Goal: Communication & Community: Answer question/provide support

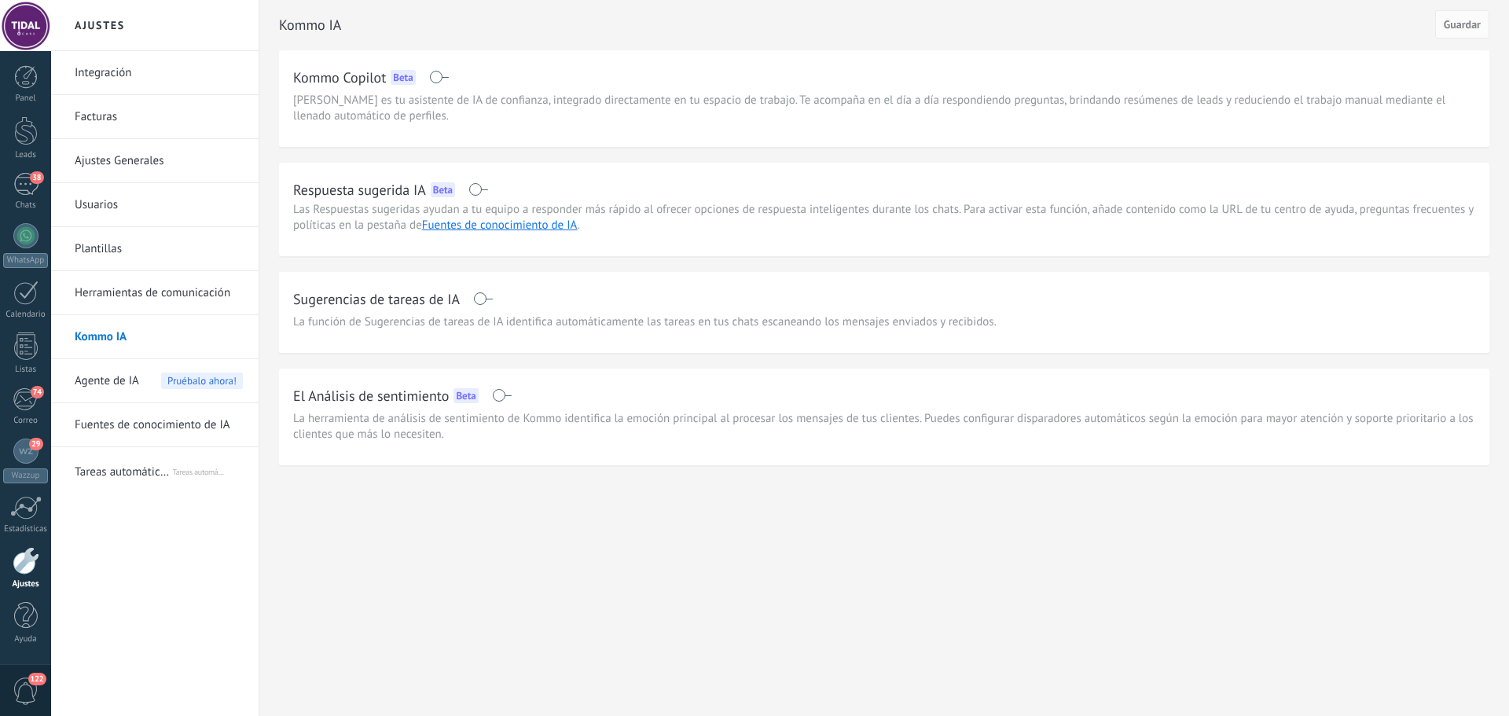
click at [22, 197] on div at bounding box center [754, 358] width 1509 height 716
click at [19, 193] on div "38" at bounding box center [25, 184] width 25 height 23
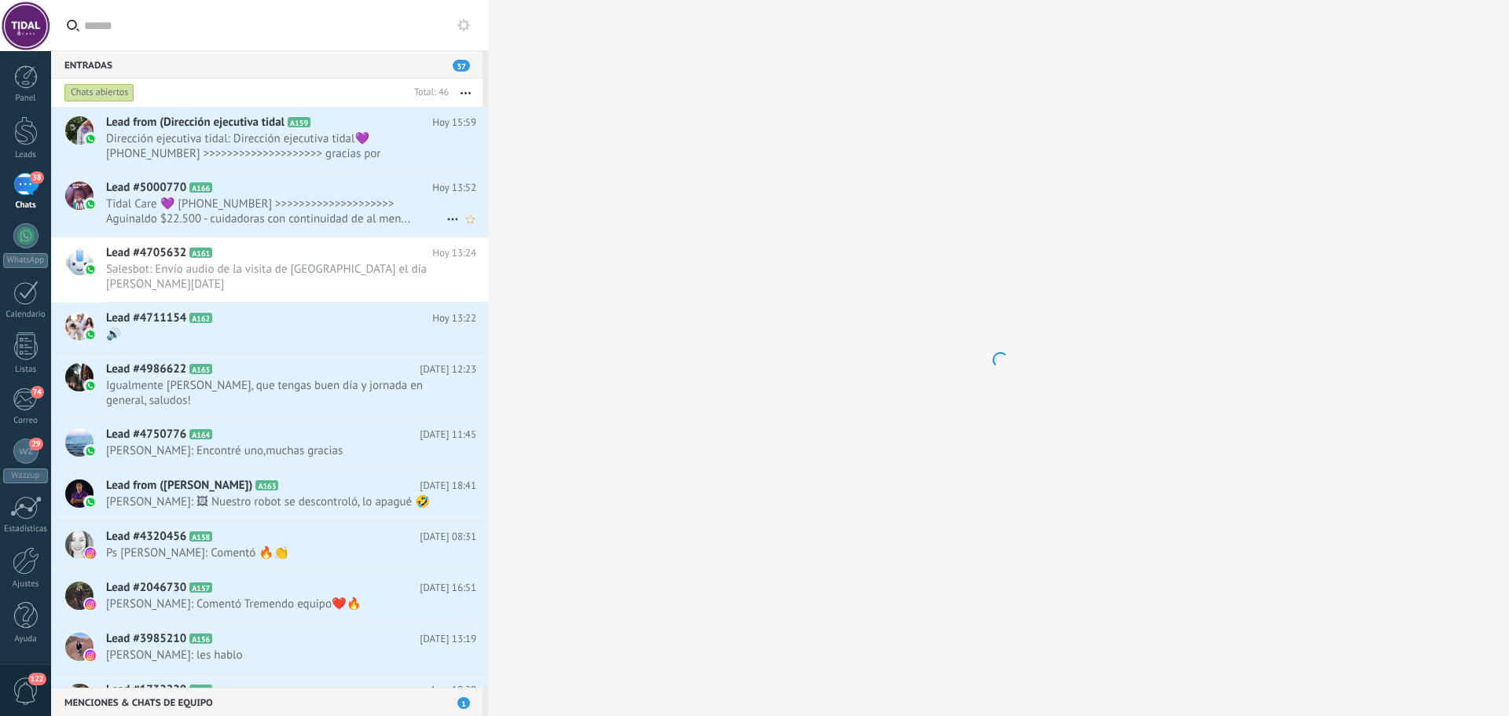
click at [301, 222] on span "Tidal Care 💜 [PHONE_NUMBER] >>>>>>>>>>>>>>>>>>>> Aguinaldo $22.500 - cuidadoras…" at bounding box center [276, 211] width 340 height 30
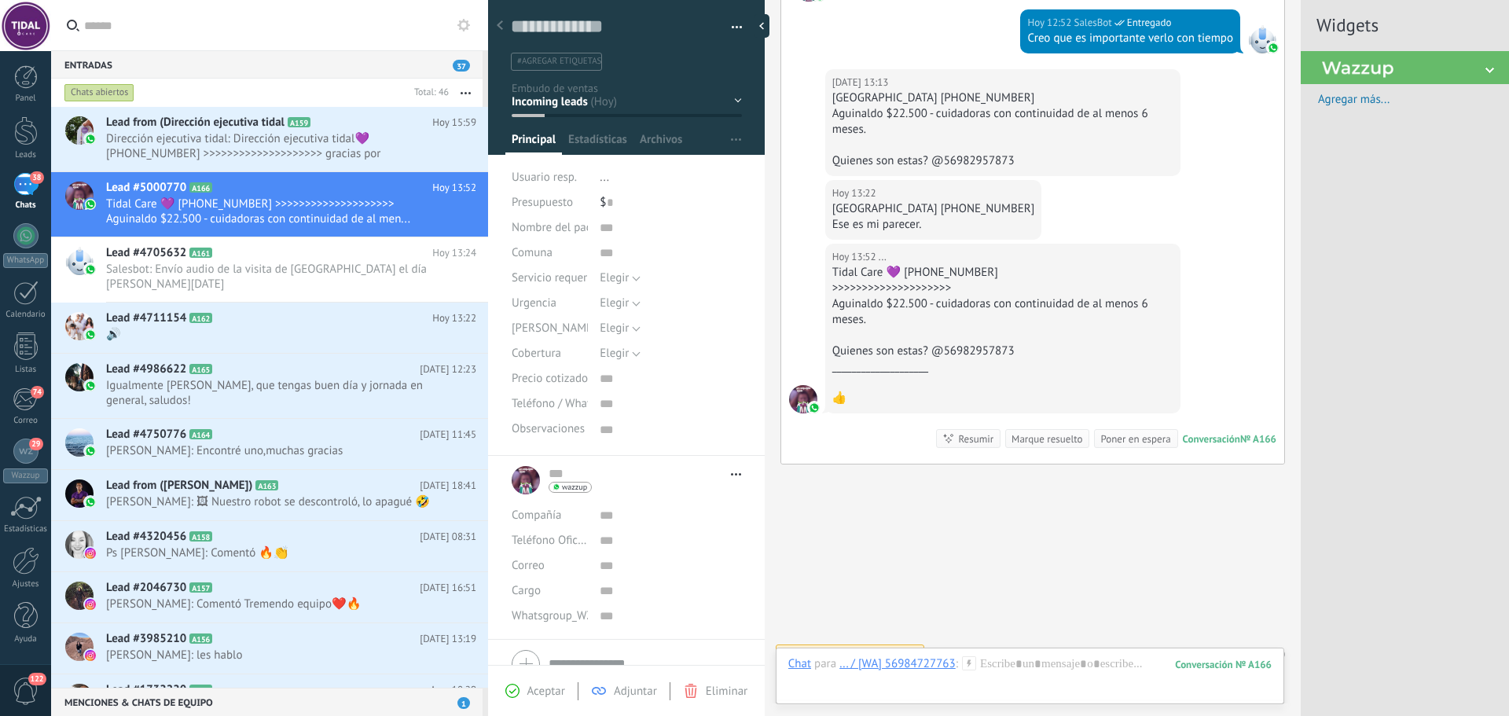
scroll to position [279, 0]
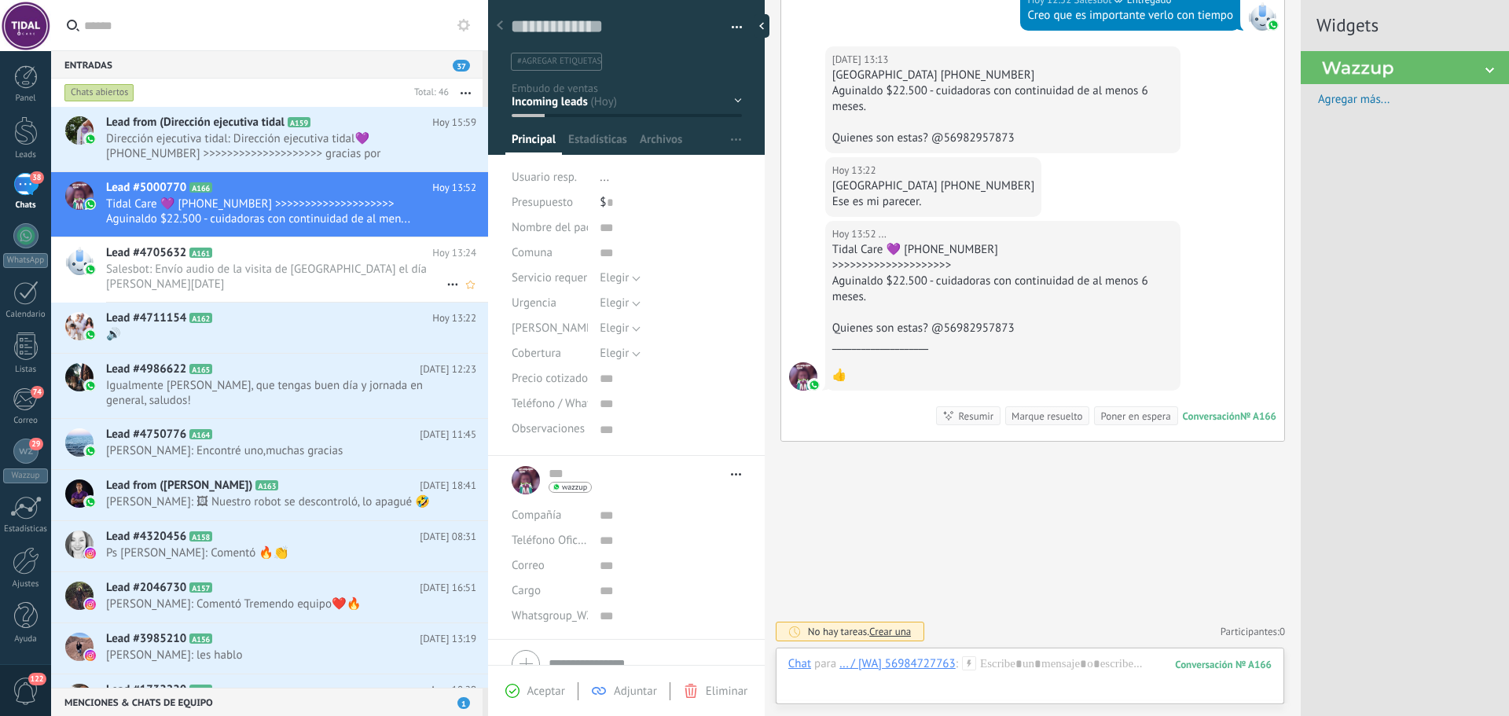
click at [323, 270] on span "Salesbot: Envío audio de la visita de [GEOGRAPHIC_DATA] el día [PERSON_NAME][DA…" at bounding box center [276, 277] width 340 height 30
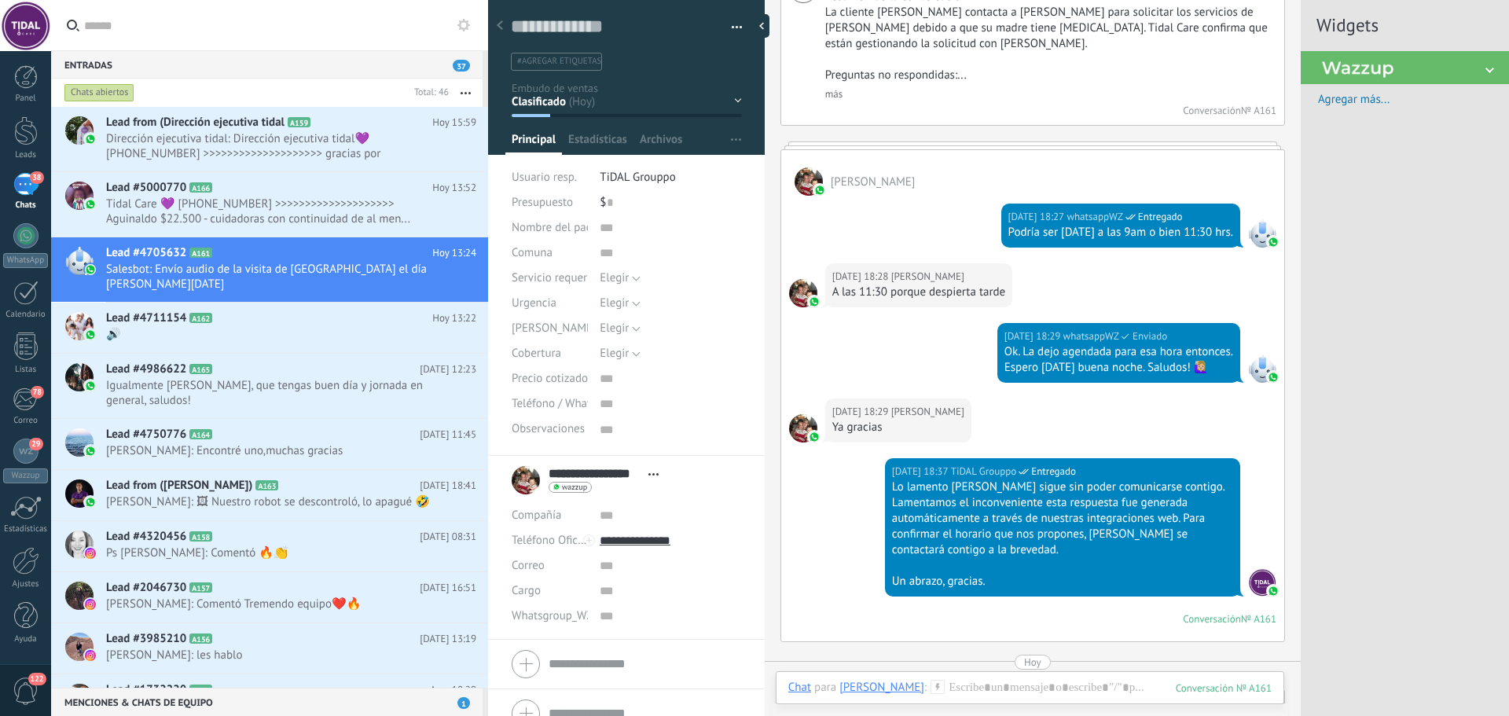
scroll to position [1009, 0]
click at [237, 327] on span "🔊" at bounding box center [276, 334] width 340 height 15
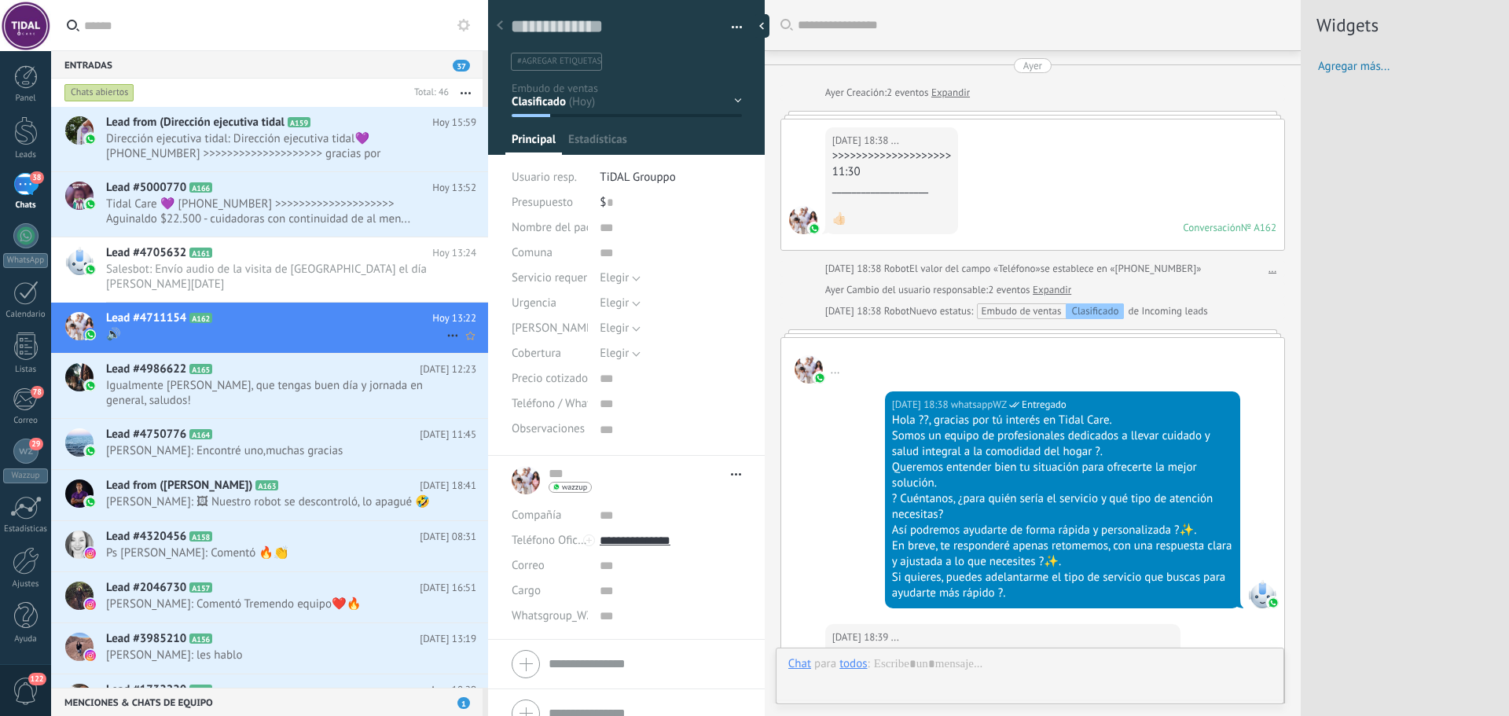
type textarea "***"
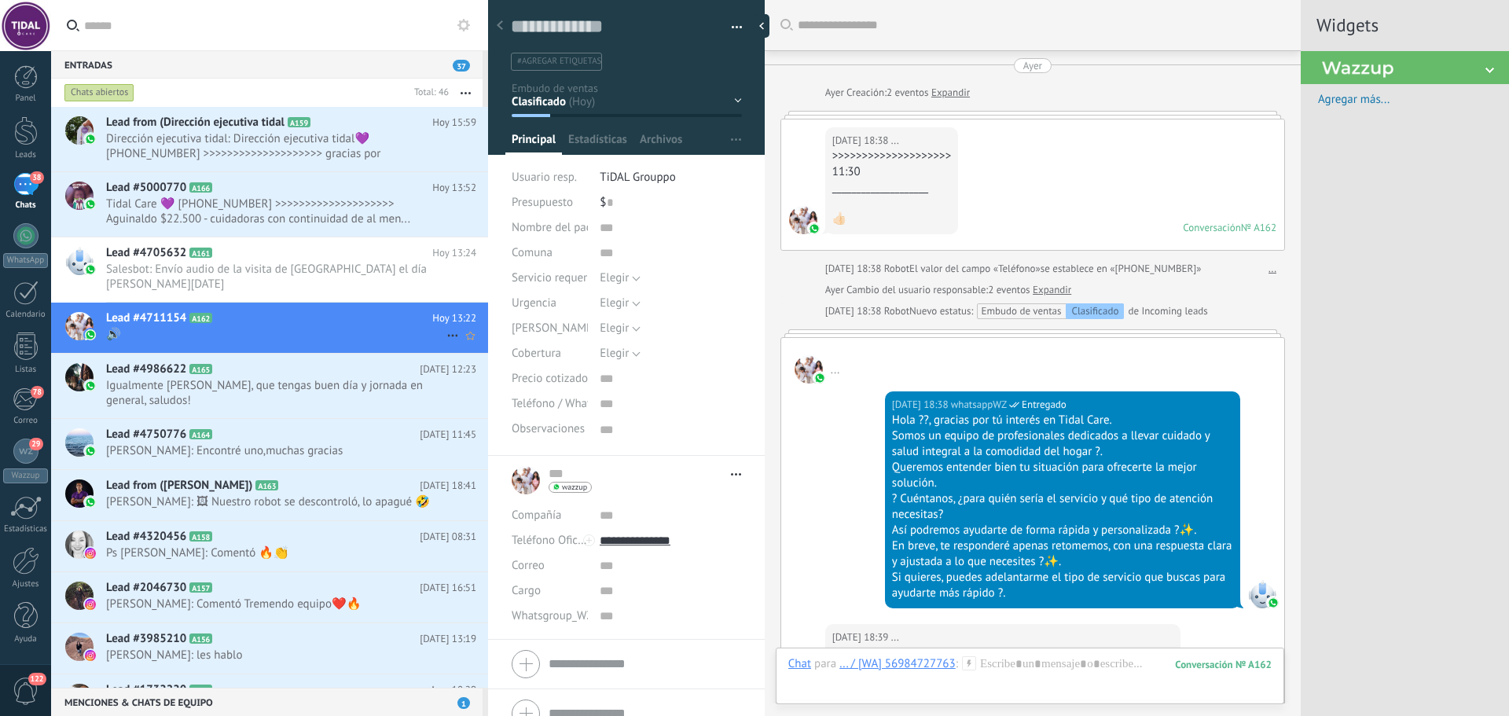
scroll to position [1476, 0]
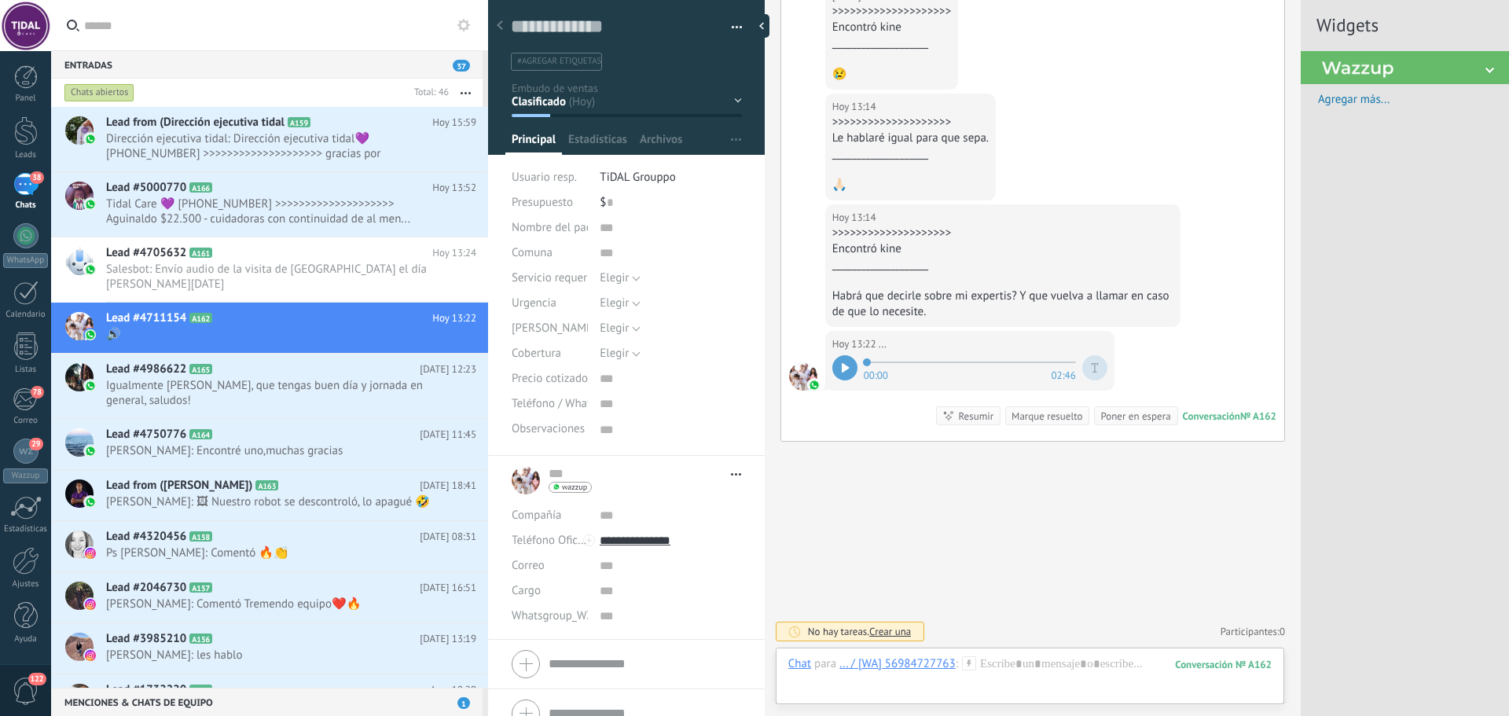
click at [852, 376] on div at bounding box center [844, 367] width 25 height 25
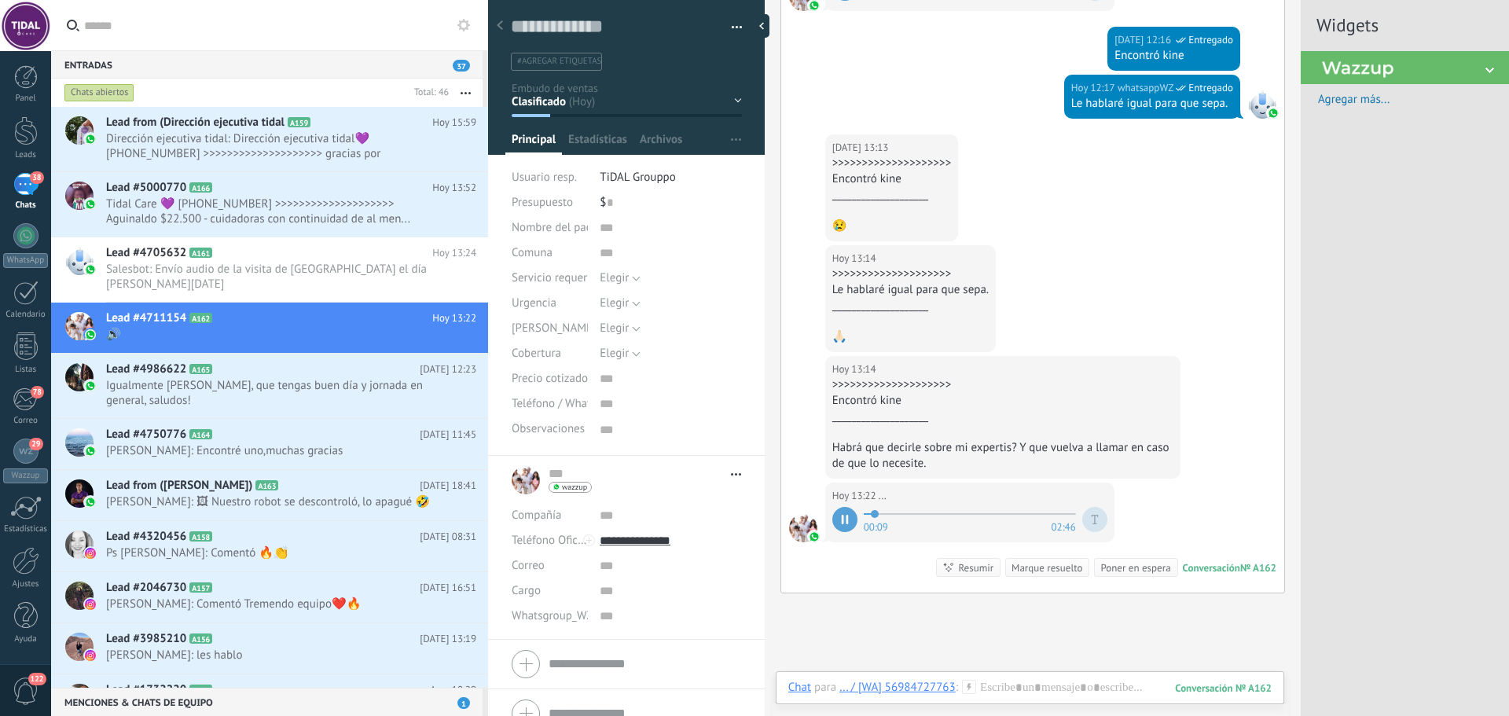
scroll to position [1319, 0]
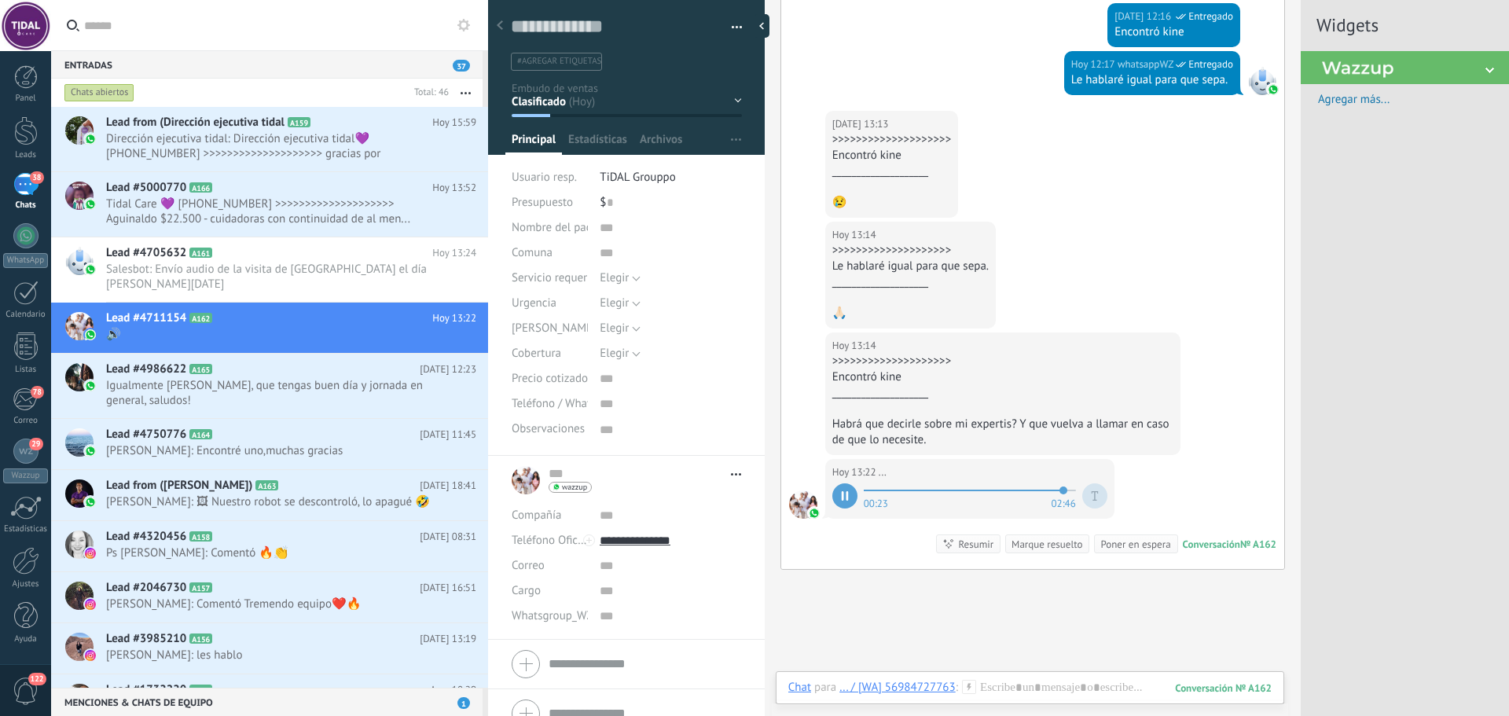
click at [1064, 497] on span at bounding box center [970, 490] width 212 height 13
